Goal: Navigation & Orientation: Find specific page/section

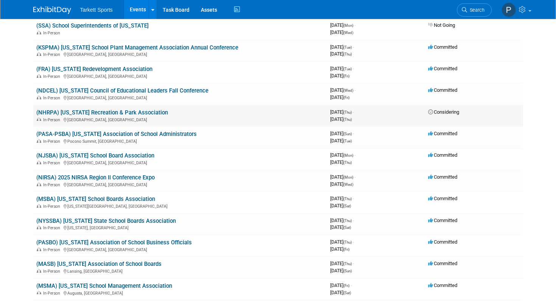
scroll to position [82, 0]
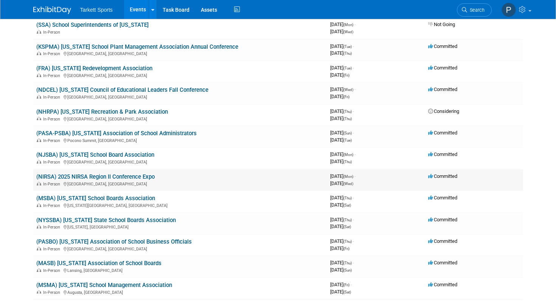
click at [131, 177] on link "(NIRSA) 2025 NIRSA Region II Conference Expo" at bounding box center [95, 177] width 118 height 7
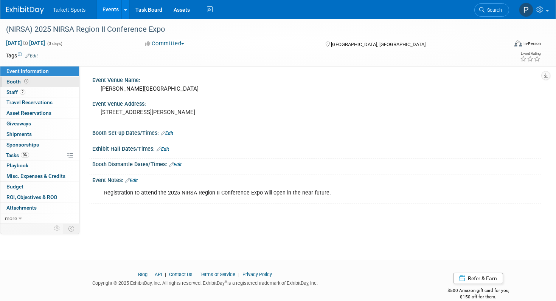
click at [15, 83] on span "Booth" at bounding box center [17, 82] width 23 height 6
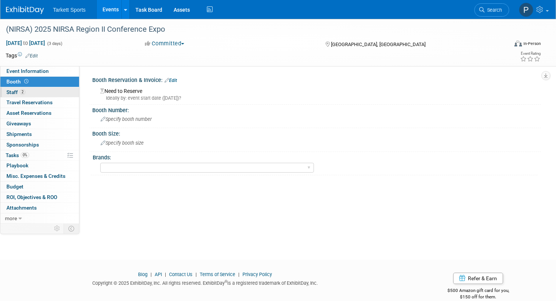
click at [14, 95] on span "Staff 2" at bounding box center [15, 92] width 19 height 6
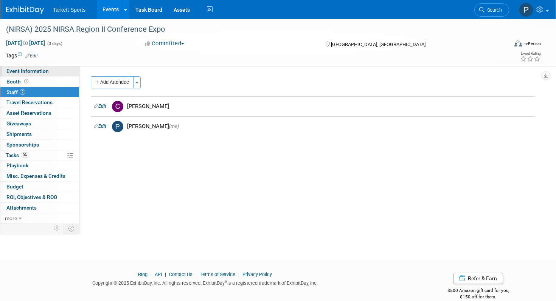
click at [17, 72] on span "Event Information" at bounding box center [27, 71] width 42 height 6
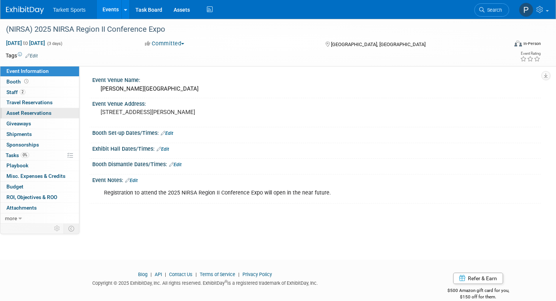
click at [30, 114] on span "Asset Reservations 0" at bounding box center [28, 113] width 45 height 6
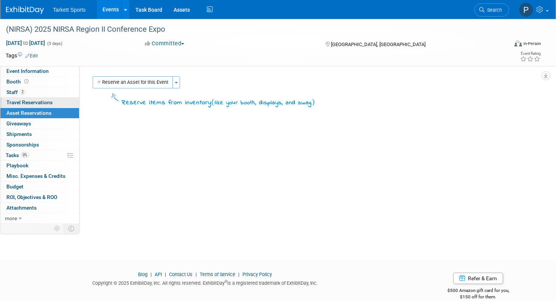
click at [24, 103] on span "Travel Reservations 0" at bounding box center [29, 102] width 46 height 6
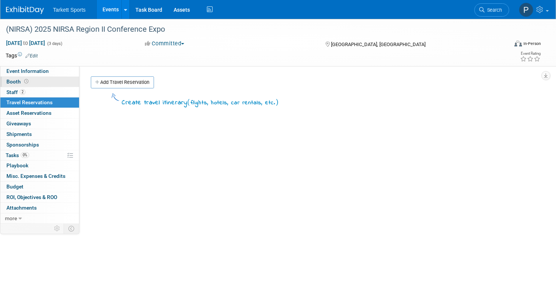
click at [15, 82] on span "Booth" at bounding box center [17, 82] width 23 height 6
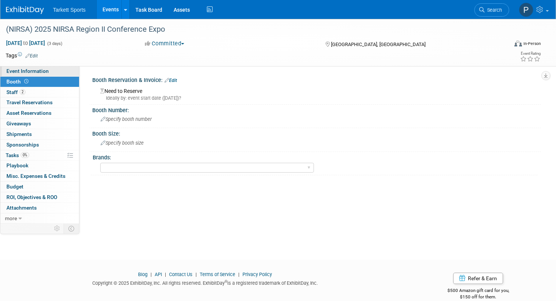
click at [16, 73] on span "Event Information" at bounding box center [27, 71] width 42 height 6
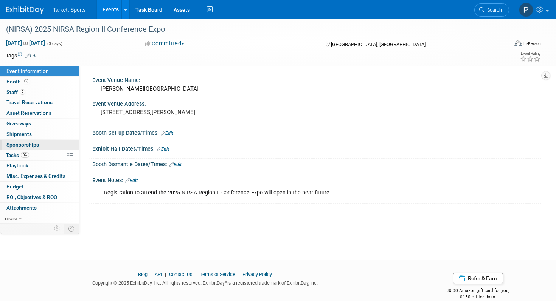
click at [14, 143] on span "Sponsorships 0" at bounding box center [22, 145] width 33 height 6
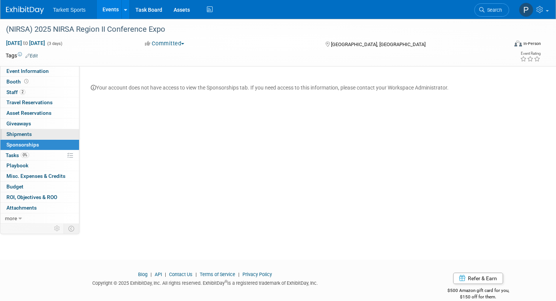
click at [15, 135] on span "Shipments 0" at bounding box center [18, 134] width 25 height 6
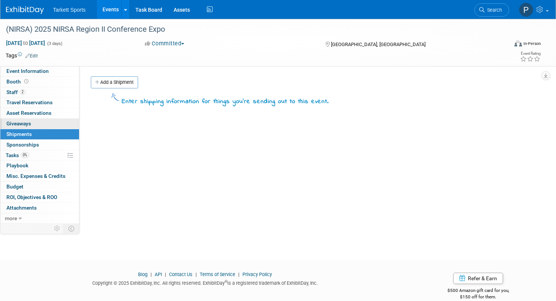
click at [16, 121] on span "Giveaways 0" at bounding box center [18, 124] width 25 height 6
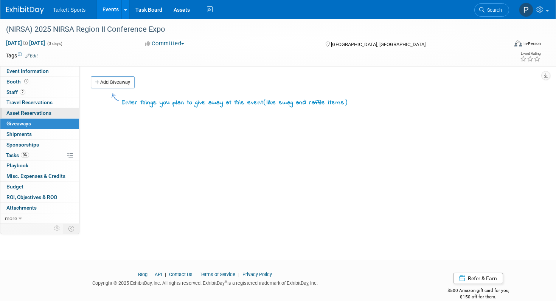
click at [17, 112] on span "Asset Reservations 0" at bounding box center [28, 113] width 45 height 6
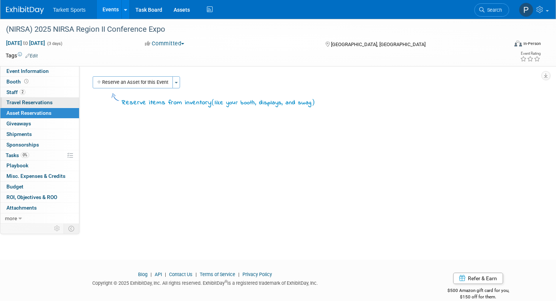
click at [17, 104] on span "Travel Reservations 0" at bounding box center [29, 102] width 46 height 6
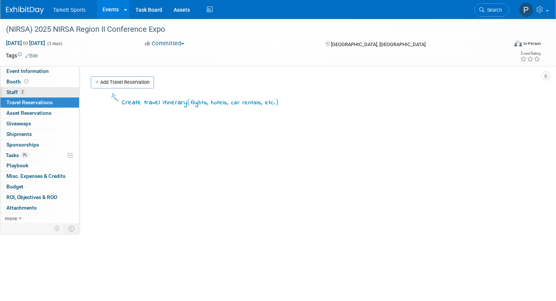
click at [12, 89] on span "Staff 2" at bounding box center [15, 92] width 19 height 6
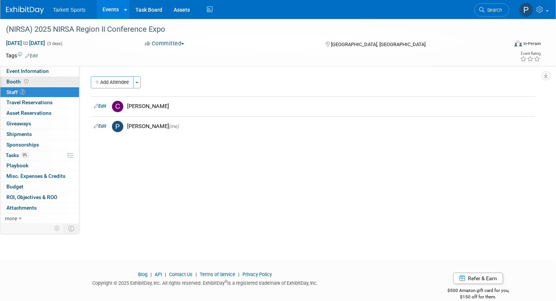
click at [14, 82] on span "Booth" at bounding box center [17, 82] width 23 height 6
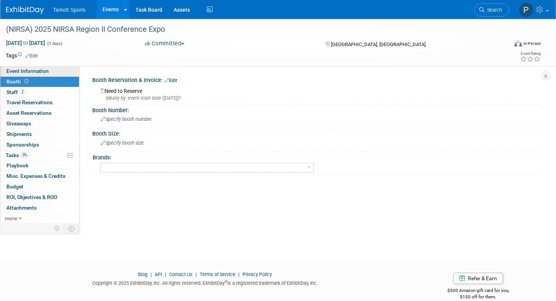
click at [41, 70] on span "Event Information" at bounding box center [27, 71] width 42 height 6
